Goal: Navigation & Orientation: Understand site structure

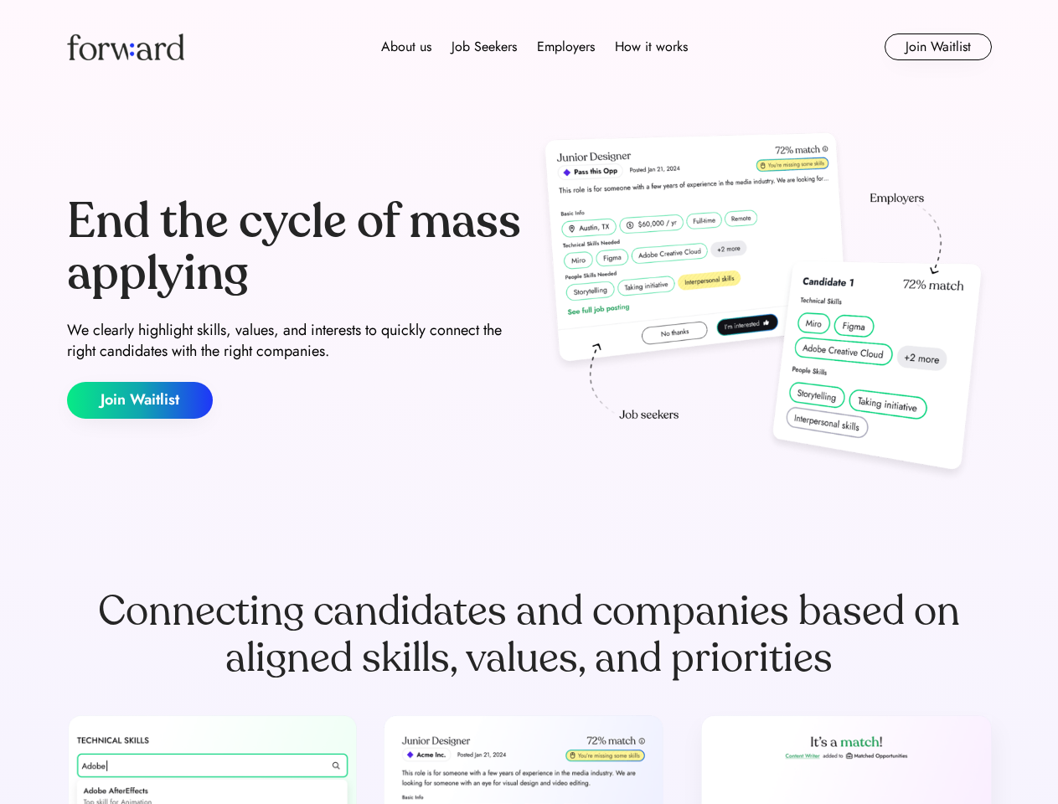
click at [528, 402] on div "End the cycle of mass applying We clearly highlight skills, values, and interes…" at bounding box center [529, 307] width 924 height 360
click at [529, 47] on div "About us Job Seekers Employers How it works" at bounding box center [534, 47] width 660 height 20
click at [126, 47] on img at bounding box center [125, 46] width 117 height 27
click at [534, 47] on div "About us Job Seekers Employers How it works" at bounding box center [534, 47] width 660 height 20
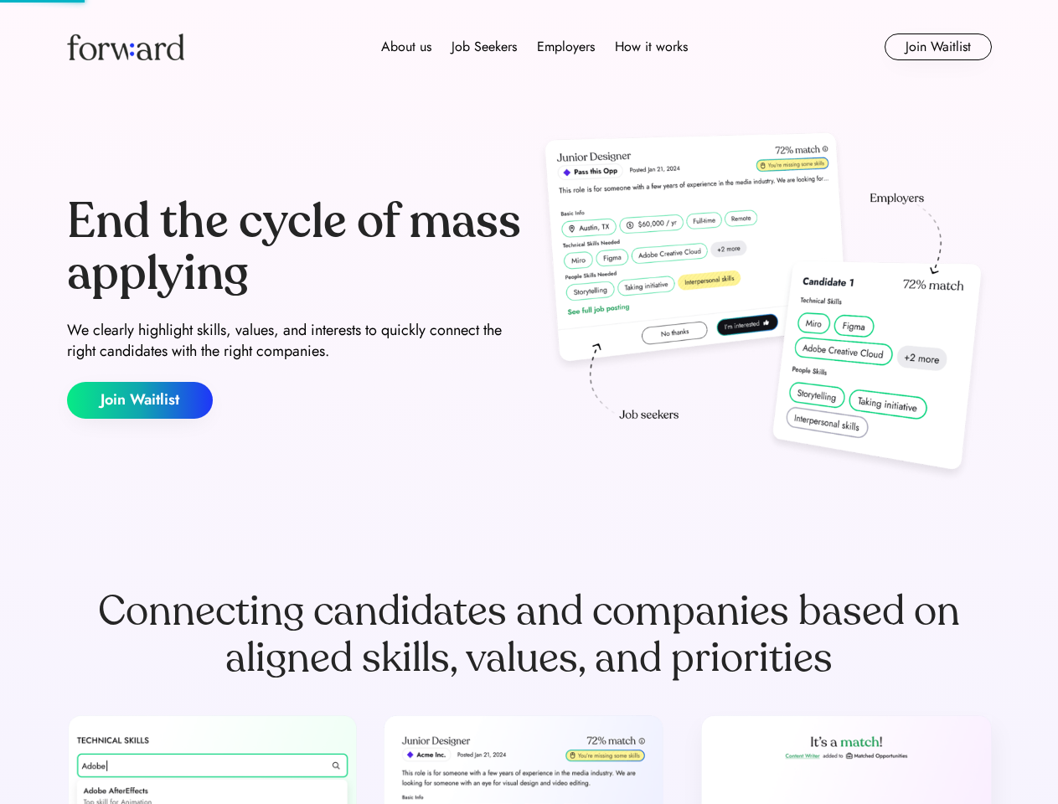
click at [406, 47] on div "About us" at bounding box center [406, 47] width 50 height 20
click at [484, 47] on div "Job Seekers" at bounding box center [483, 47] width 65 height 20
click at [565, 47] on div "Employers" at bounding box center [566, 47] width 58 height 20
click at [650, 47] on div "How it works" at bounding box center [651, 47] width 73 height 20
click at [937, 47] on button "Join Waitlist" at bounding box center [937, 46] width 107 height 27
